Goal: Communication & Community: Ask a question

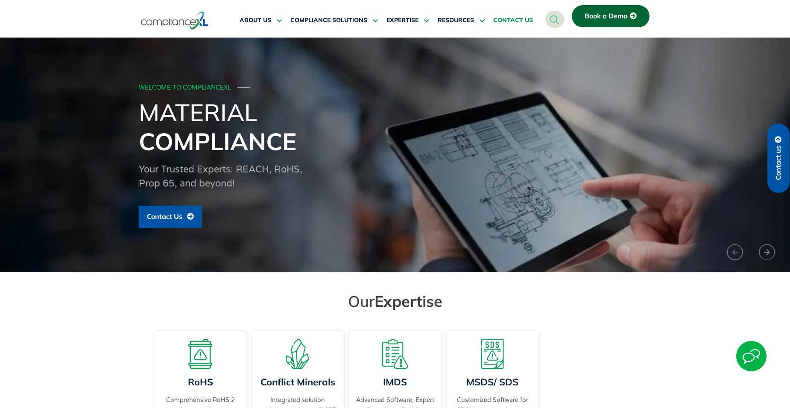
click at [516, 15] on link "CONTACT US" at bounding box center [513, 20] width 40 height 20
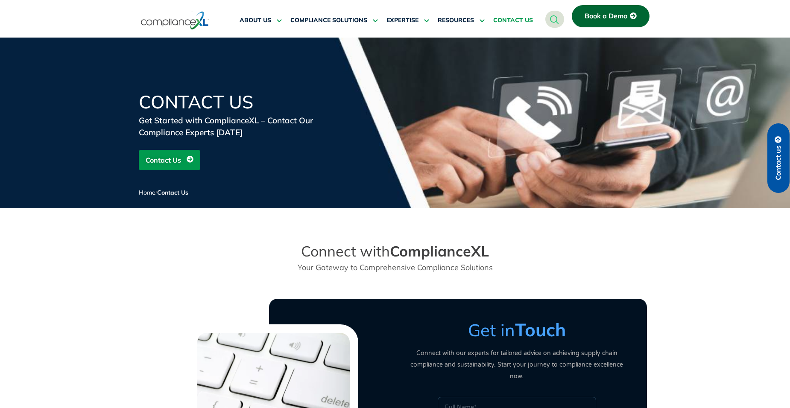
click at [605, 13] on span "Book a Demo" at bounding box center [605, 16] width 43 height 8
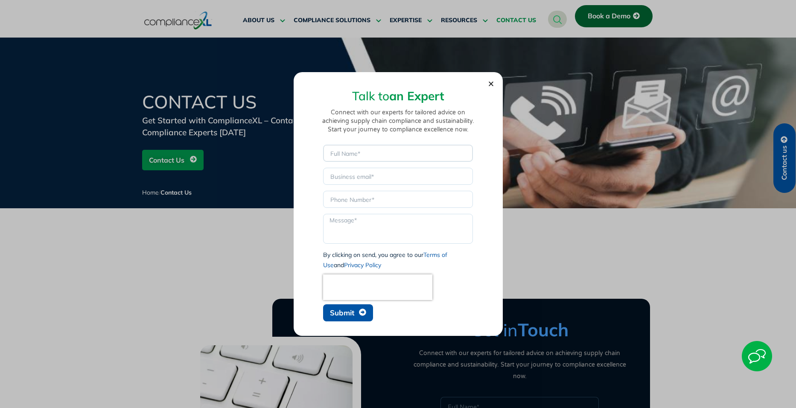
click at [363, 152] on input "Name" at bounding box center [398, 153] width 150 height 17
type input "DIREN, BINICI"
type input "[EMAIL_ADDRESS][DOMAIN_NAME]"
type input "0041796809257"
click at [352, 220] on textarea "Message" at bounding box center [398, 229] width 150 height 30
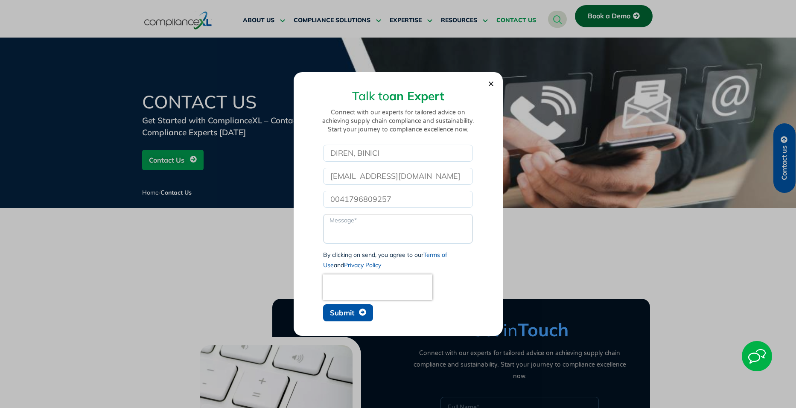
paste textarea "ComplianceXL"
type textarea "ComplianceXL"
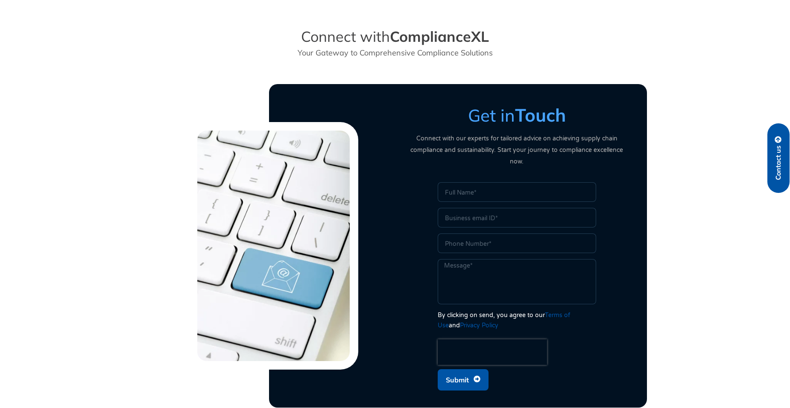
scroll to position [229, 0]
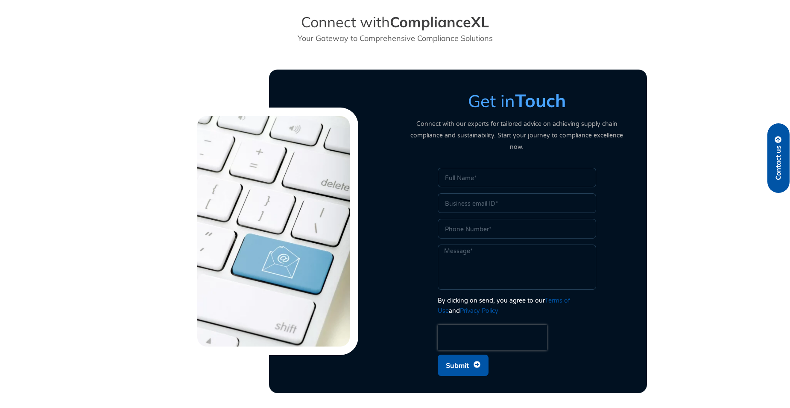
click at [486, 168] on input "Name" at bounding box center [516, 178] width 158 height 20
type input "DIREN, BINICI"
type input "[EMAIL_ADDRESS][DOMAIN_NAME]"
type input "0041796809257"
click at [480, 253] on textarea "Message" at bounding box center [516, 267] width 158 height 45
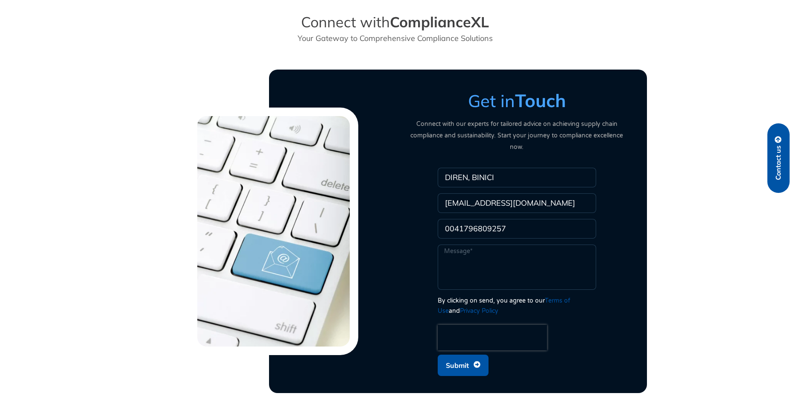
click at [477, 361] on icon "submit" at bounding box center [476, 364] width 7 height 7
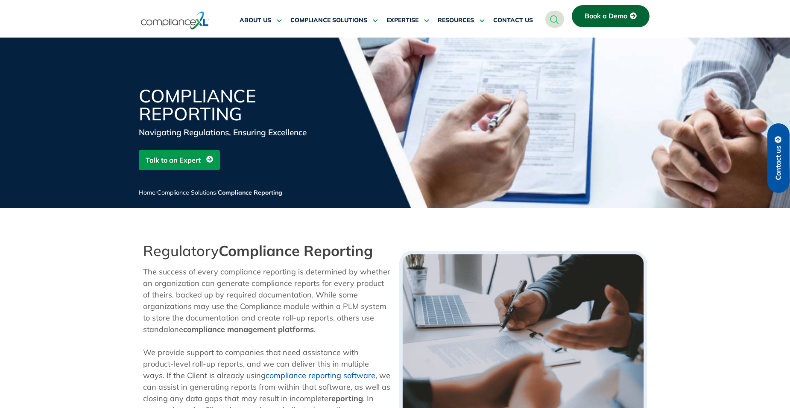
scroll to position [571, 0]
